Goal: Book appointment/travel/reservation

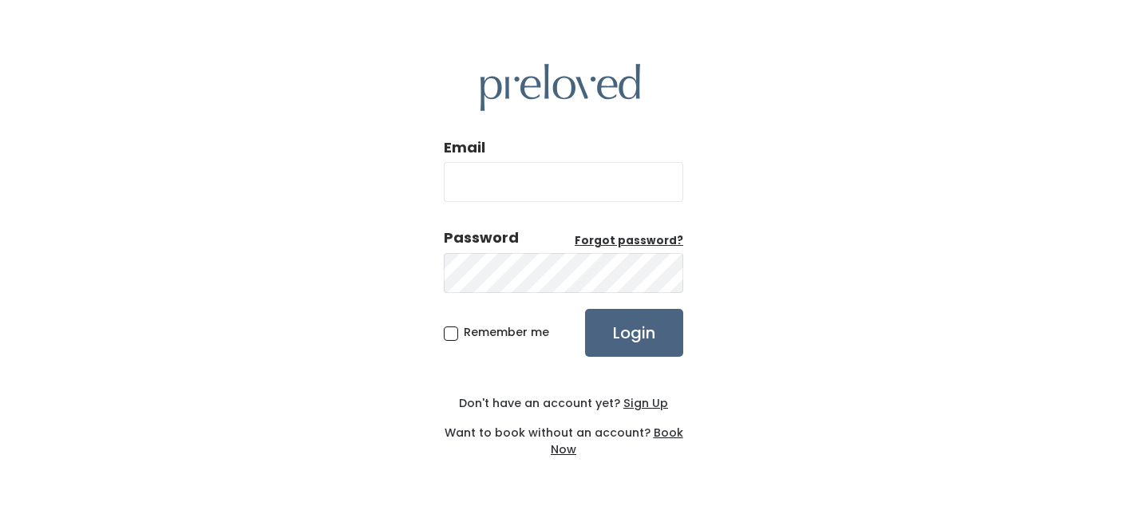
type input "ashleydeyre@gmail.com"
click at [630, 341] on input "Login" at bounding box center [634, 333] width 98 height 48
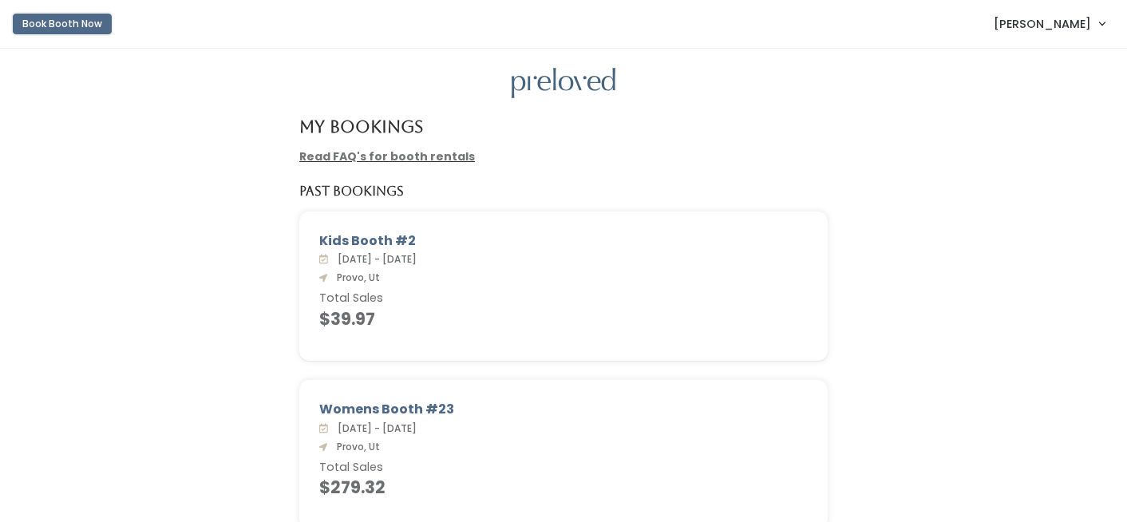
click at [92, 30] on button "Book Booth Now" at bounding box center [62, 24] width 99 height 21
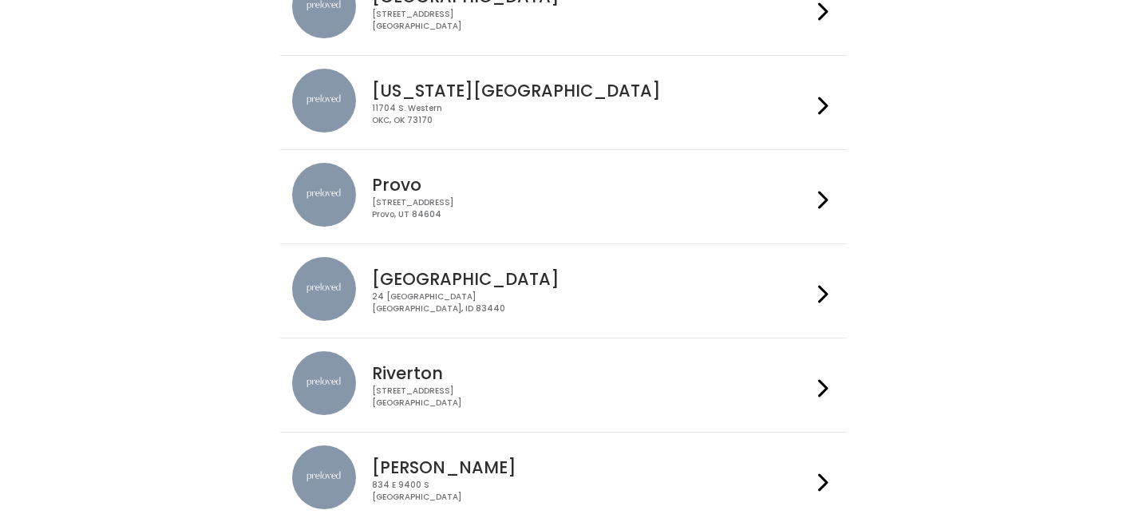
scroll to position [390, 0]
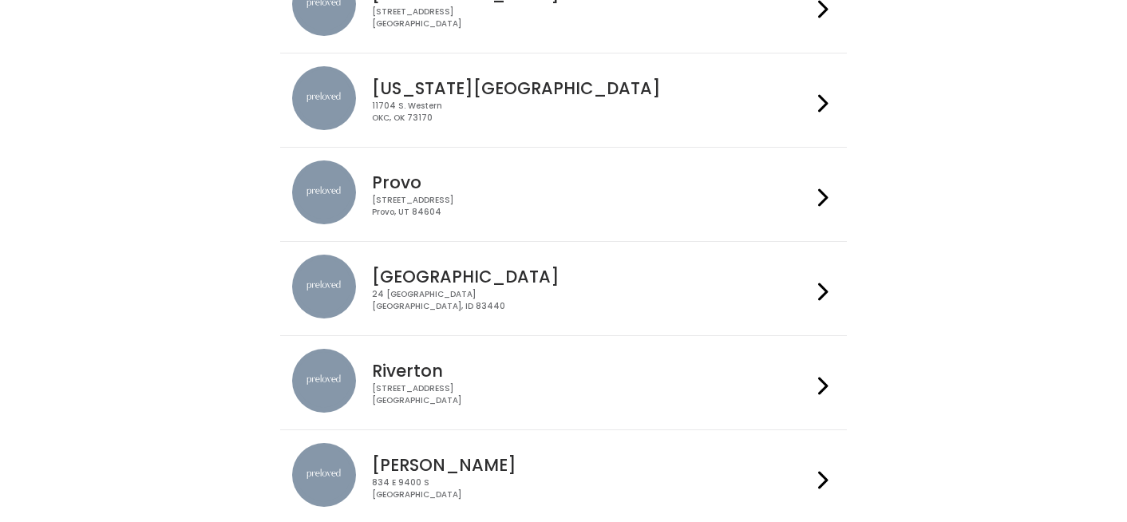
click at [704, 220] on div "Provo 230 W Cougar Blvd Provo, UT 84604" at bounding box center [563, 194] width 542 height 68
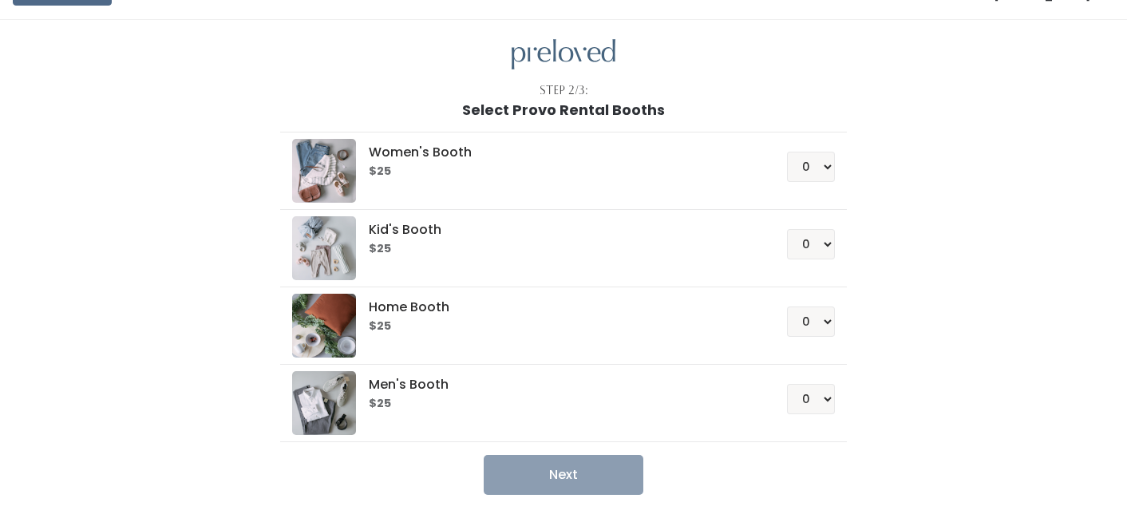
scroll to position [30, 0]
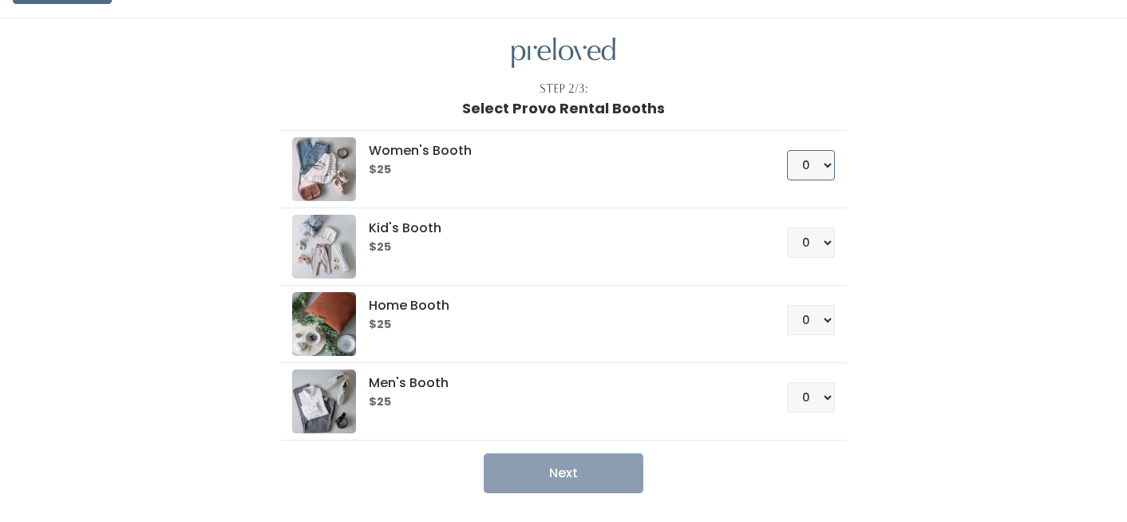
click at [817, 165] on select "0 1 2 3 4" at bounding box center [811, 165] width 48 height 30
select select "1"
click at [787, 150] on select "0 1 2 3 4" at bounding box center [811, 165] width 48 height 30
click at [565, 474] on button "Next" at bounding box center [564, 473] width 160 height 40
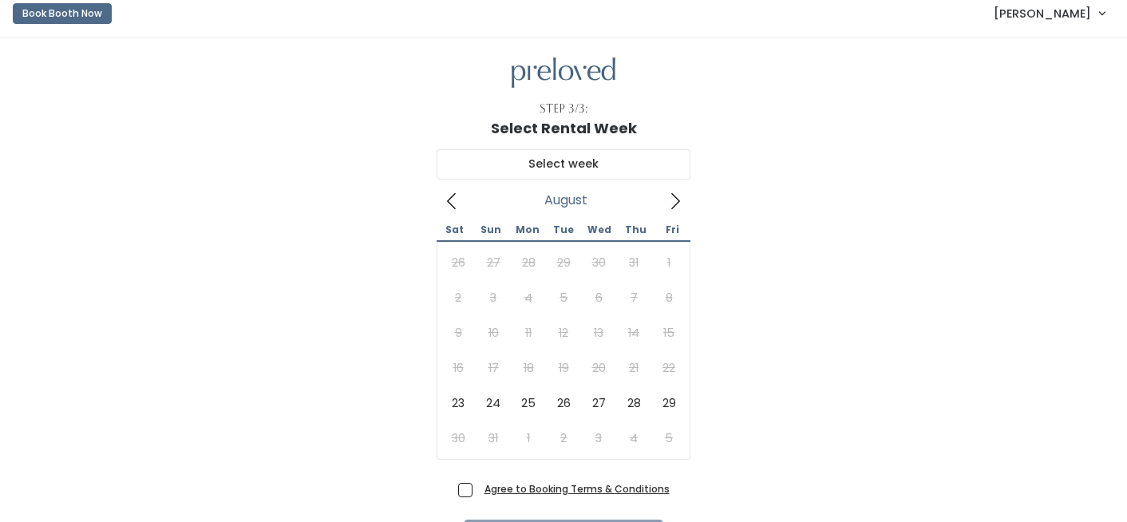
scroll to position [13, 0]
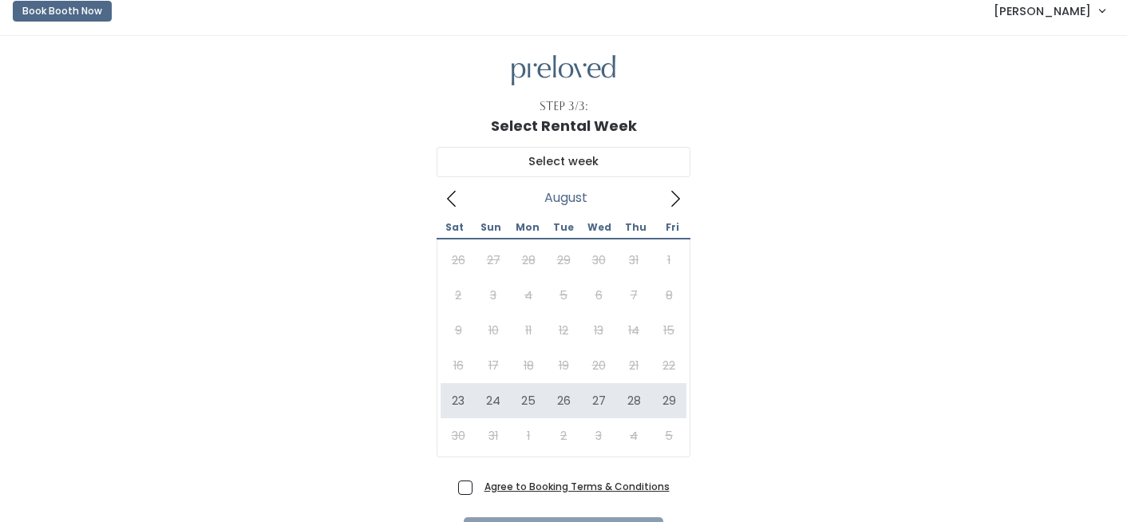
click at [670, 202] on icon at bounding box center [675, 199] width 18 height 18
